Goal: Information Seeking & Learning: Learn about a topic

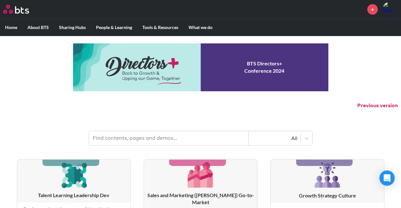
click at [148, 136] on input "text" at bounding box center [169, 138] width 160 height 14
type input "multipliers"
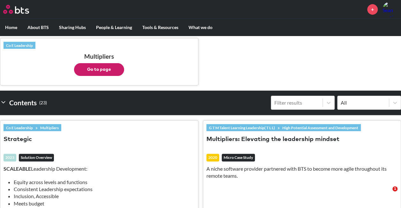
scroll to position [96, 0]
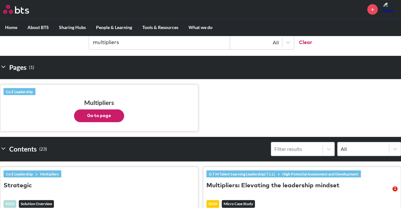
click at [108, 116] on button "Go to page" at bounding box center [99, 116] width 50 height 13
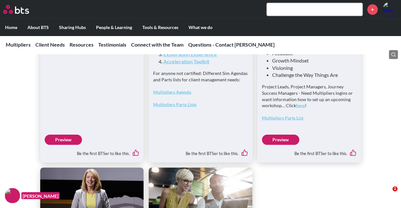
scroll to position [1749, 0]
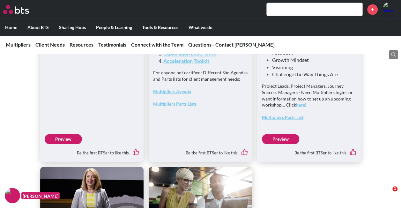
click at [65, 144] on link "Preview" at bounding box center [63, 139] width 37 height 10
